Goal: Complete application form

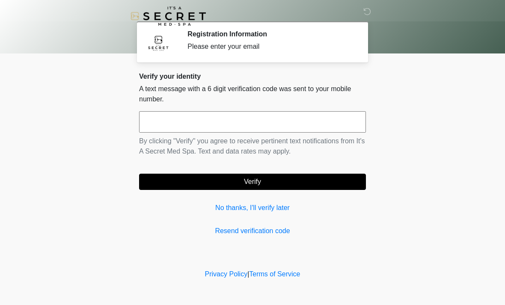
click at [228, 126] on input "text" at bounding box center [252, 121] width 227 height 21
type input "******"
click at [282, 186] on button "Verify" at bounding box center [252, 182] width 227 height 16
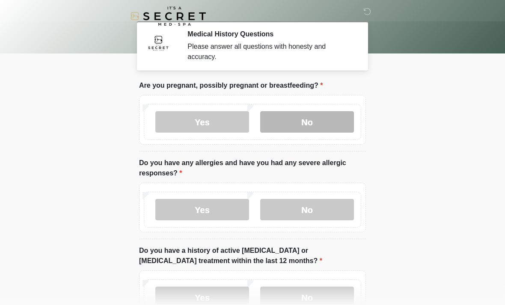
click at [332, 118] on label "No" at bounding box center [307, 121] width 94 height 21
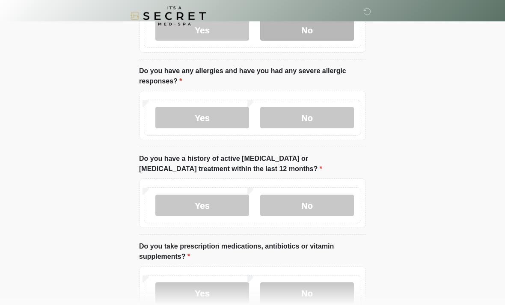
scroll to position [93, 0]
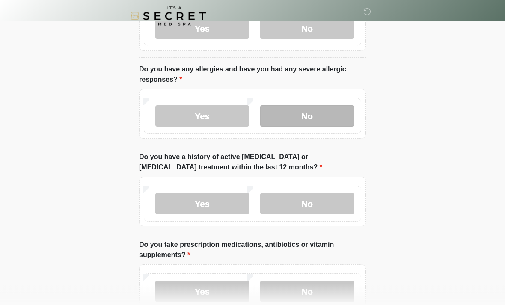
click at [317, 117] on label "No" at bounding box center [307, 116] width 94 height 21
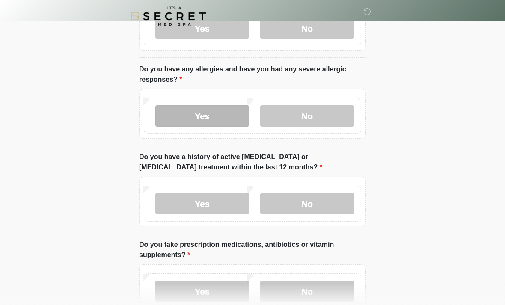
click at [216, 125] on label "Yes" at bounding box center [202, 115] width 94 height 21
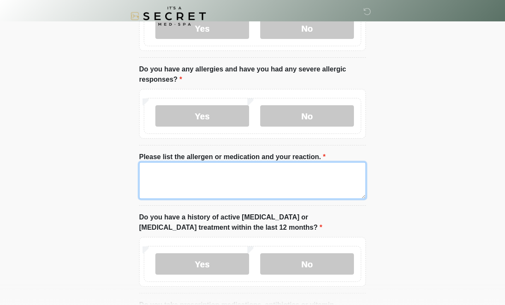
click at [236, 177] on textarea "Please list the allergen or medication and your reaction." at bounding box center [252, 180] width 227 height 37
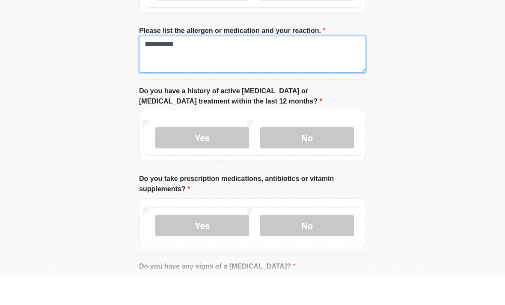
scroll to position [198, 0]
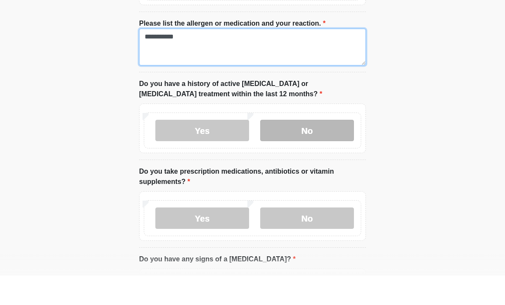
type textarea "**********"
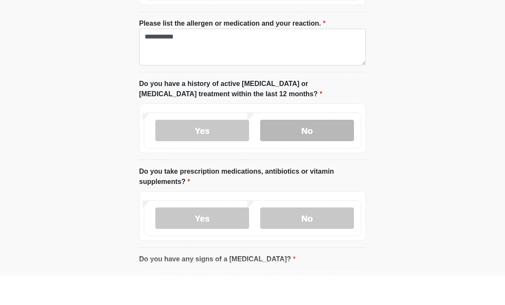
click at [312, 149] on label "No" at bounding box center [307, 159] width 94 height 21
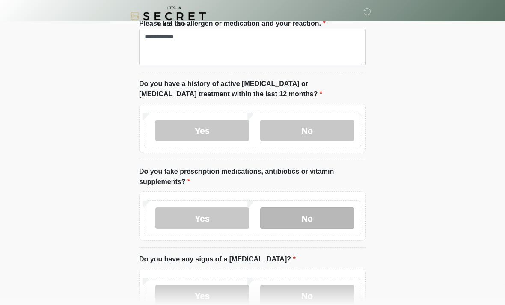
click at [309, 222] on label "No" at bounding box center [307, 218] width 94 height 21
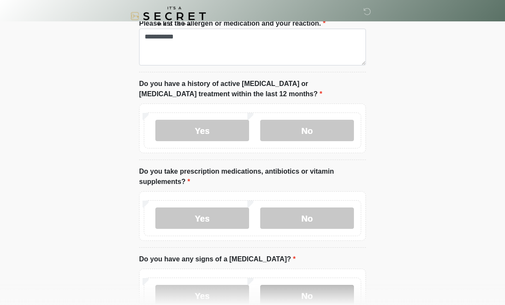
click at [308, 296] on label "No" at bounding box center [307, 295] width 94 height 21
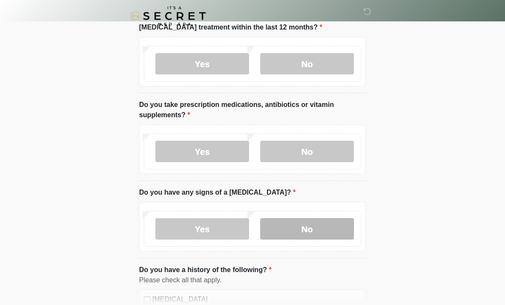
scroll to position [301, 0]
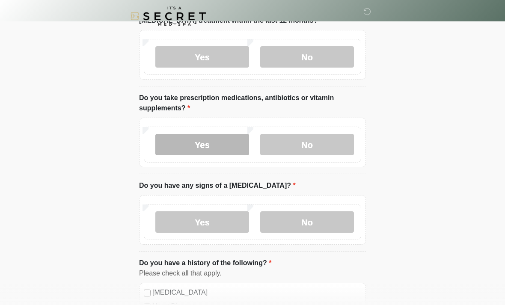
click at [214, 143] on label "Yes" at bounding box center [202, 144] width 94 height 21
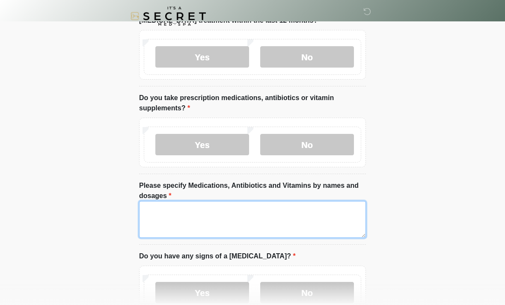
click at [248, 206] on textarea "Please specify Medications, Antibiotics and Vitamins by names and dosages" at bounding box center [252, 219] width 227 height 37
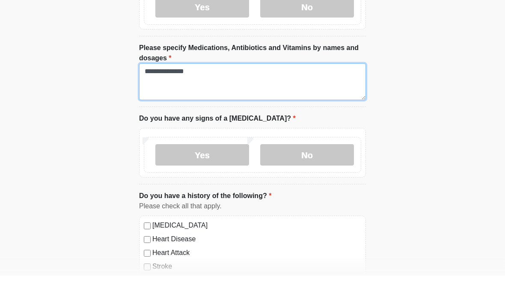
scroll to position [411, 0]
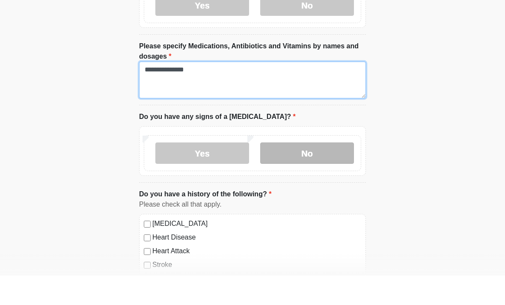
type textarea "**********"
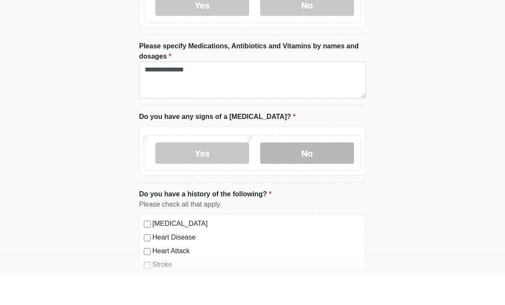
click at [309, 172] on label "No" at bounding box center [307, 182] width 94 height 21
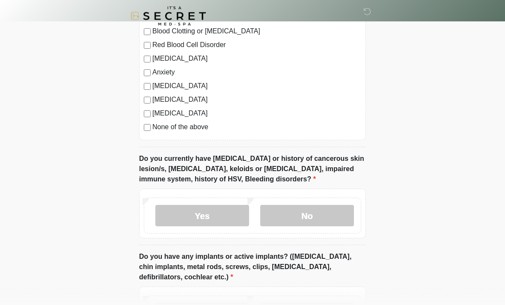
scroll to position [689, 0]
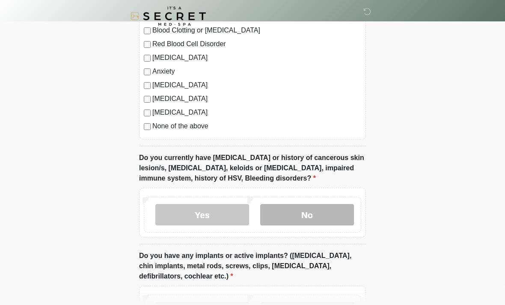
click at [323, 213] on label "No" at bounding box center [307, 214] width 94 height 21
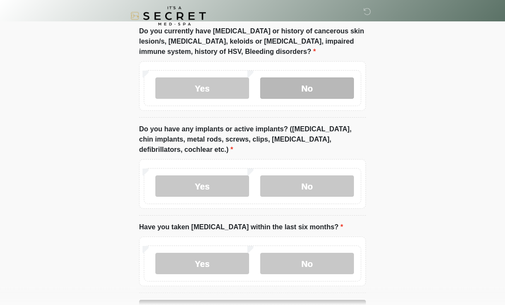
scroll to position [823, 0]
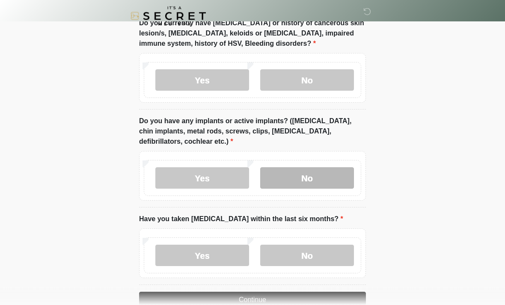
click at [313, 177] on label "No" at bounding box center [307, 178] width 94 height 21
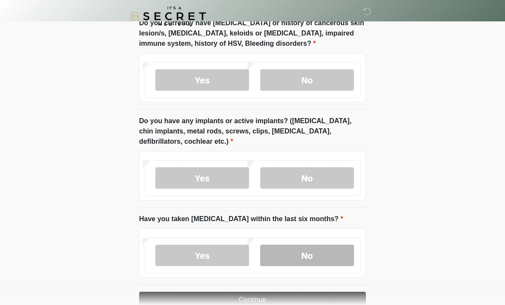
click at [314, 255] on label "No" at bounding box center [307, 255] width 94 height 21
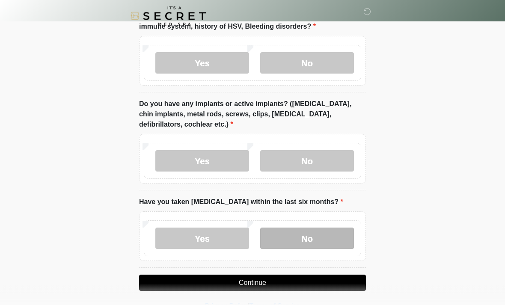
scroll to position [843, 0]
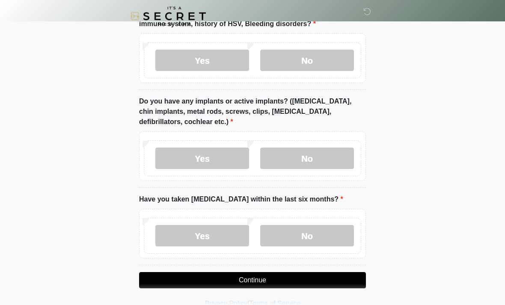
click at [272, 279] on button "Continue" at bounding box center [252, 280] width 227 height 16
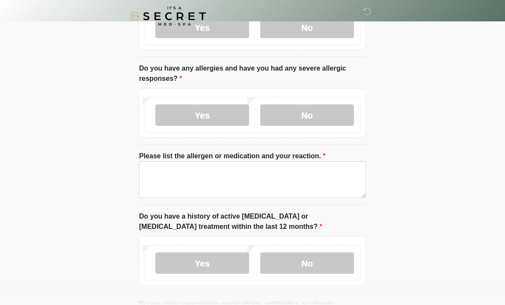
scroll to position [0, 0]
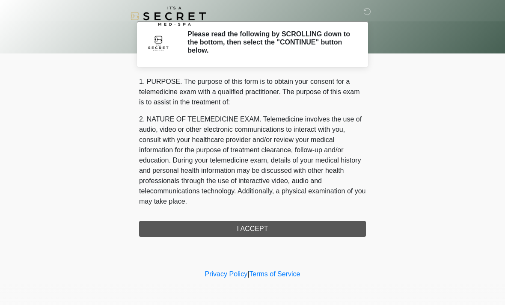
click at [245, 226] on div "1. PURPOSE. The purpose of this form is to obtain your consent for a telemedici…" at bounding box center [252, 157] width 227 height 160
click at [270, 226] on div "1. PURPOSE. The purpose of this form is to obtain your consent for a telemedici…" at bounding box center [252, 157] width 227 height 160
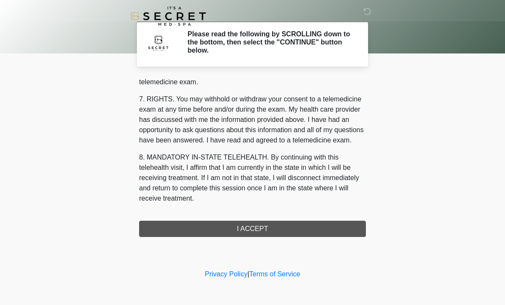
scroll to position [362, 0]
click at [249, 227] on button "I ACCEPT" at bounding box center [252, 229] width 227 height 16
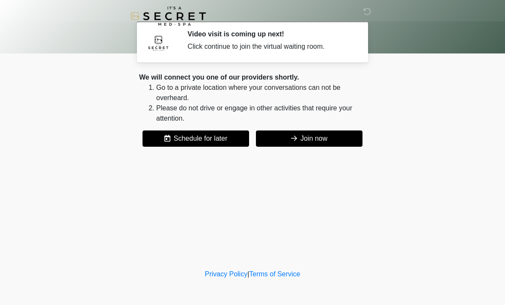
click at [311, 137] on button "Join now" at bounding box center [309, 139] width 107 height 16
